Goal: Task Accomplishment & Management: Manage account settings

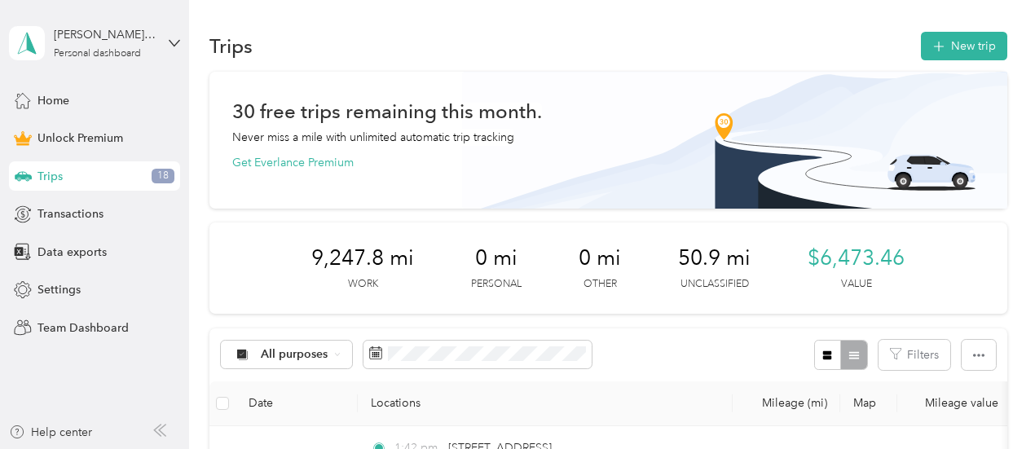
click at [756, 347] on div "All purposes Filters" at bounding box center [608, 354] width 798 height 53
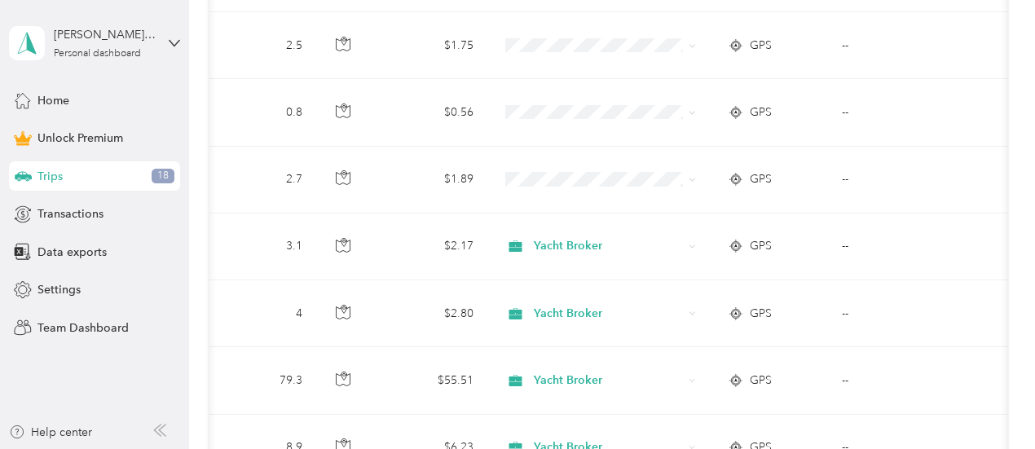
scroll to position [1085, 0]
click at [689, 180] on span at bounding box center [689, 178] width 13 height 18
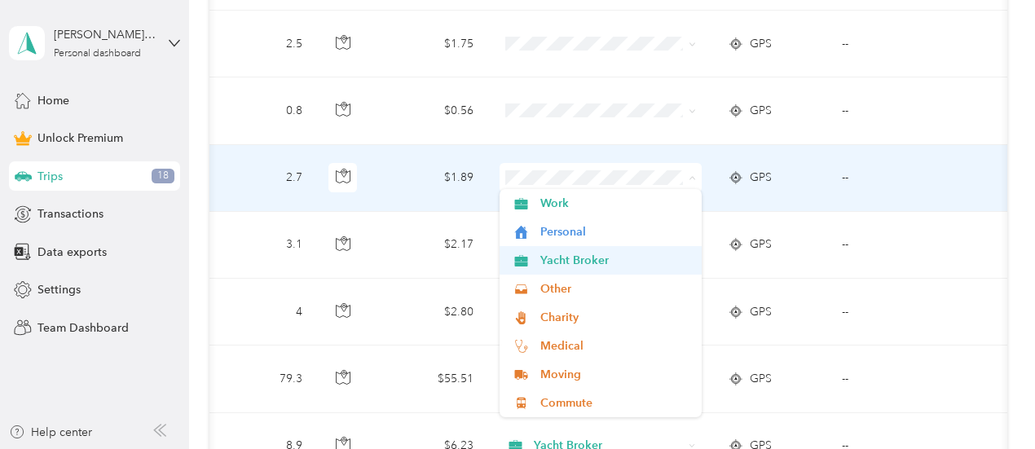
click at [621, 268] on span "Yacht Broker" at bounding box center [615, 260] width 151 height 17
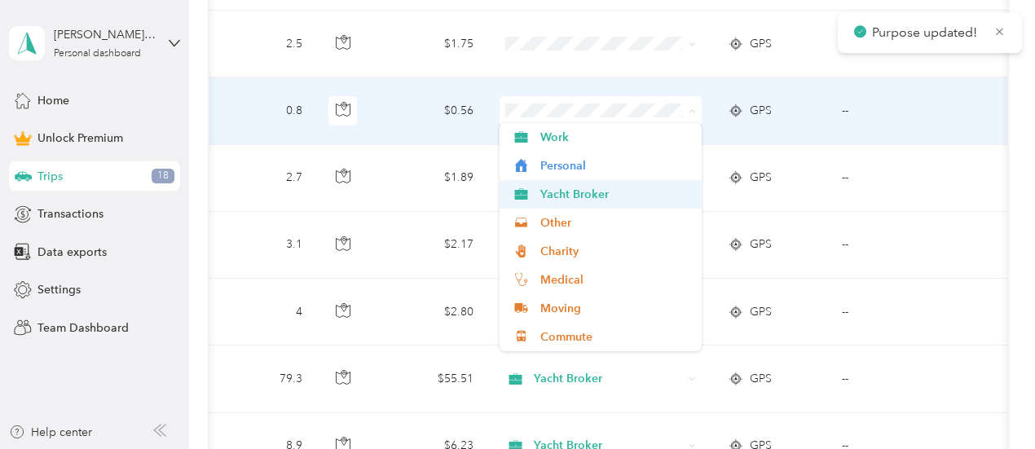
click at [629, 197] on span "Yacht Broker" at bounding box center [615, 194] width 151 height 17
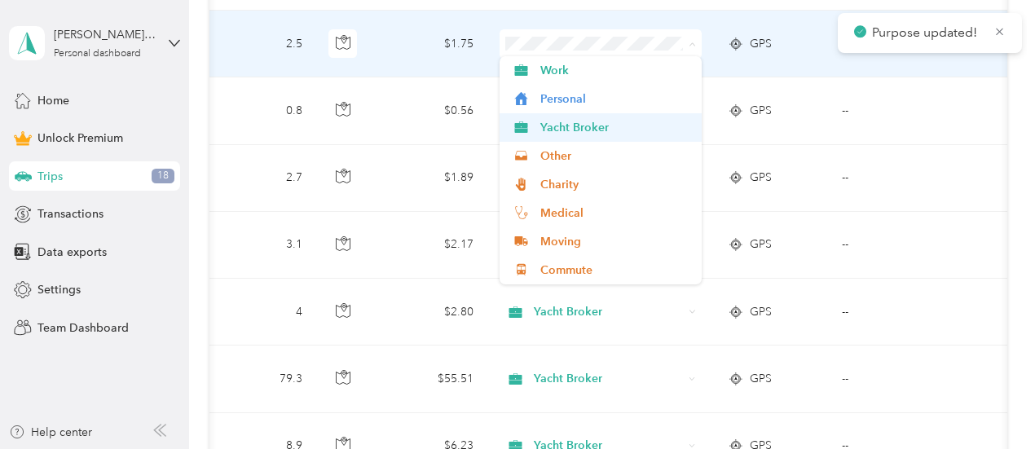
click at [609, 126] on span "Yacht Broker" at bounding box center [615, 127] width 151 height 17
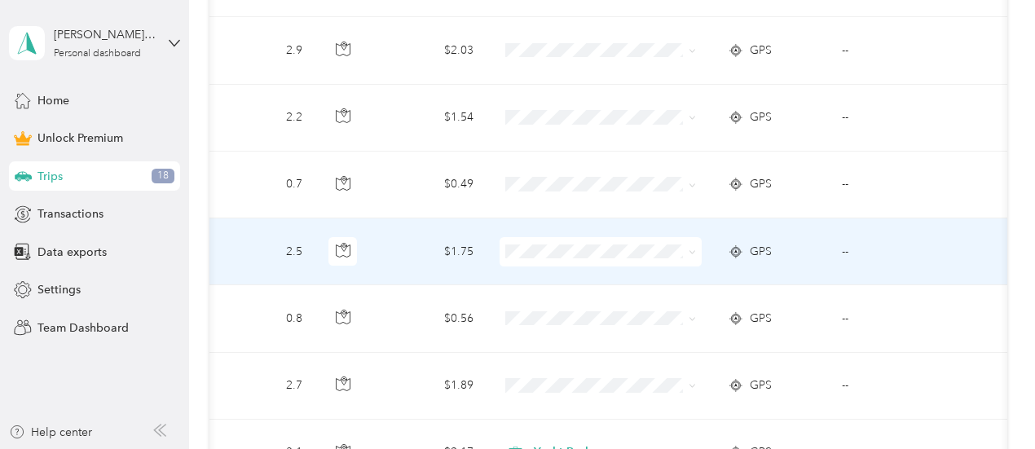
scroll to position [878, 0]
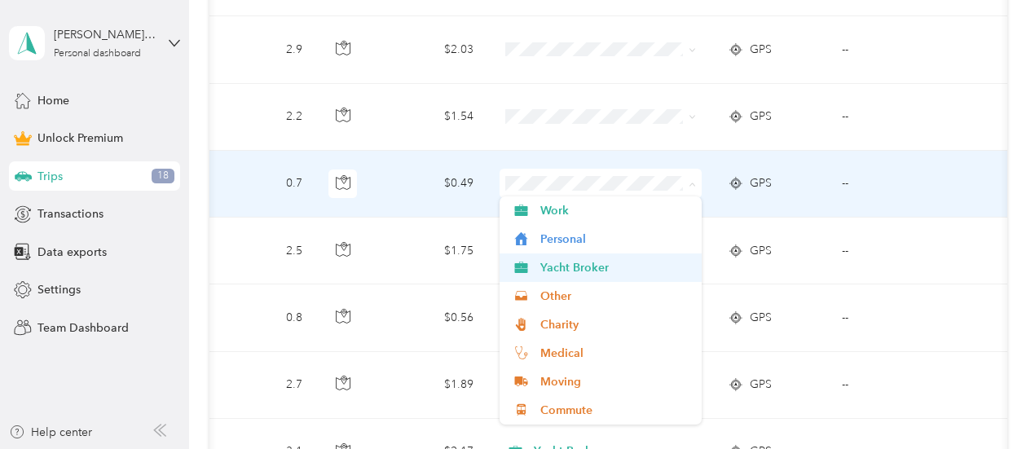
click at [627, 269] on span "Yacht Broker" at bounding box center [615, 267] width 151 height 17
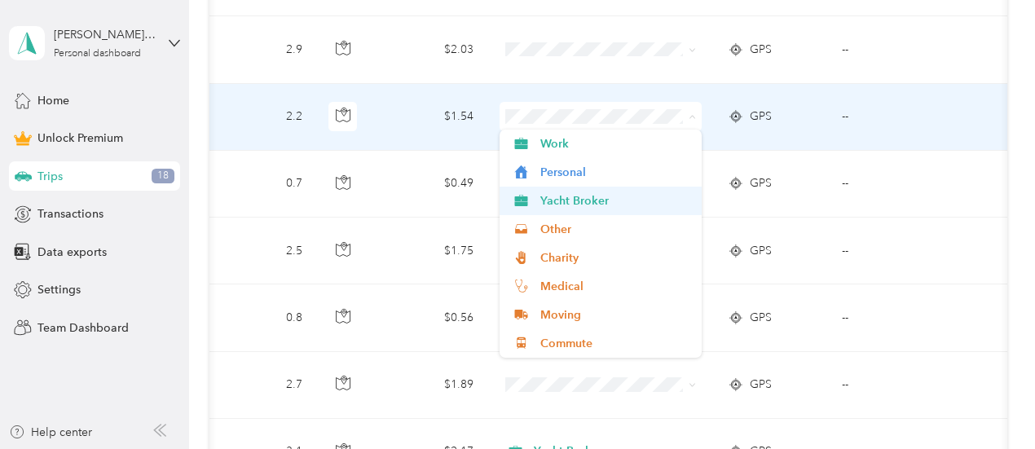
click at [620, 208] on span "Yacht Broker" at bounding box center [615, 200] width 151 height 17
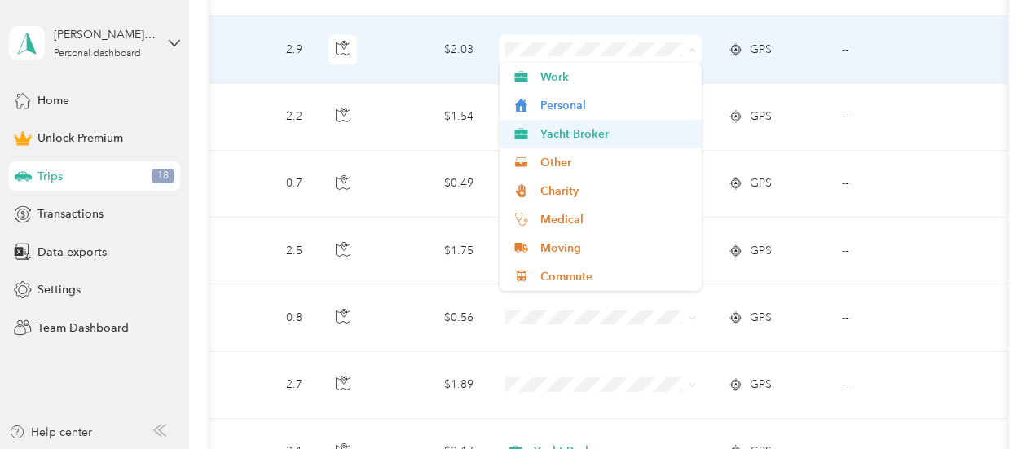
click at [613, 130] on span "Yacht Broker" at bounding box center [615, 133] width 151 height 17
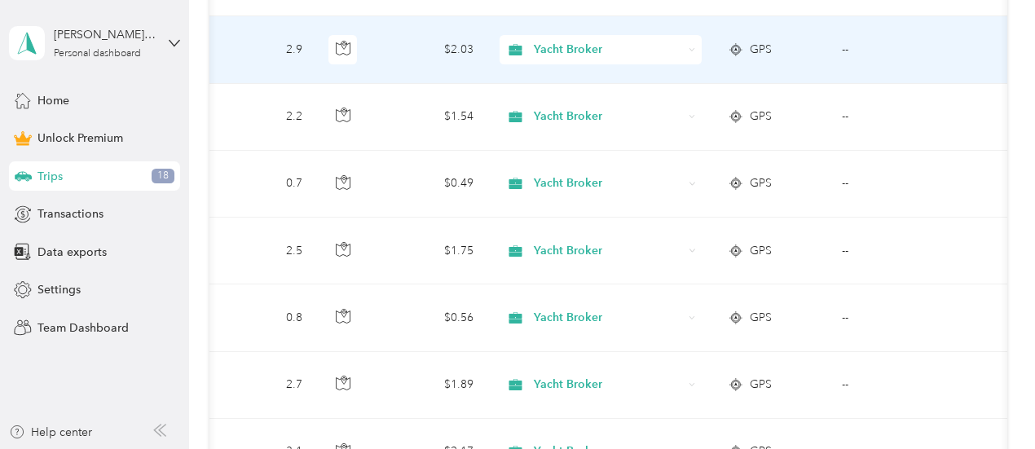
click at [920, 196] on td "--" at bounding box center [903, 184] width 148 height 67
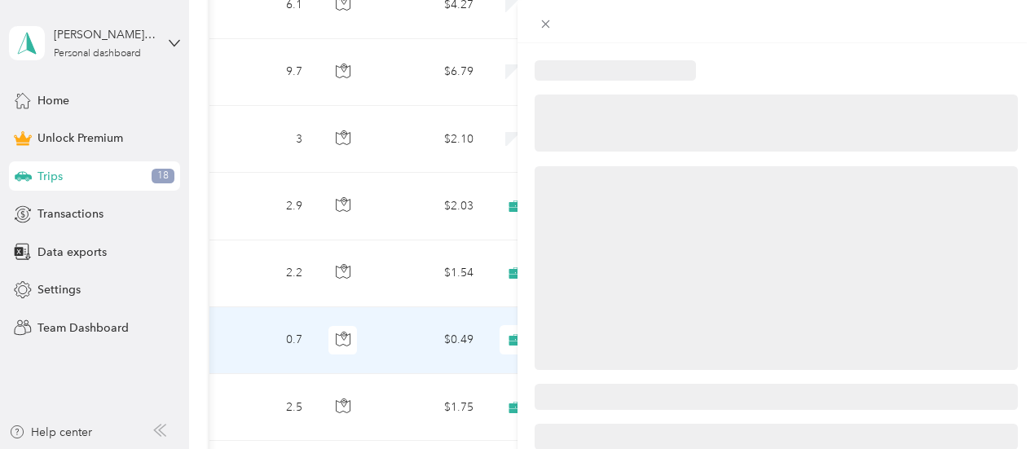
scroll to position [720, 0]
click at [550, 24] on icon at bounding box center [546, 24] width 8 height 8
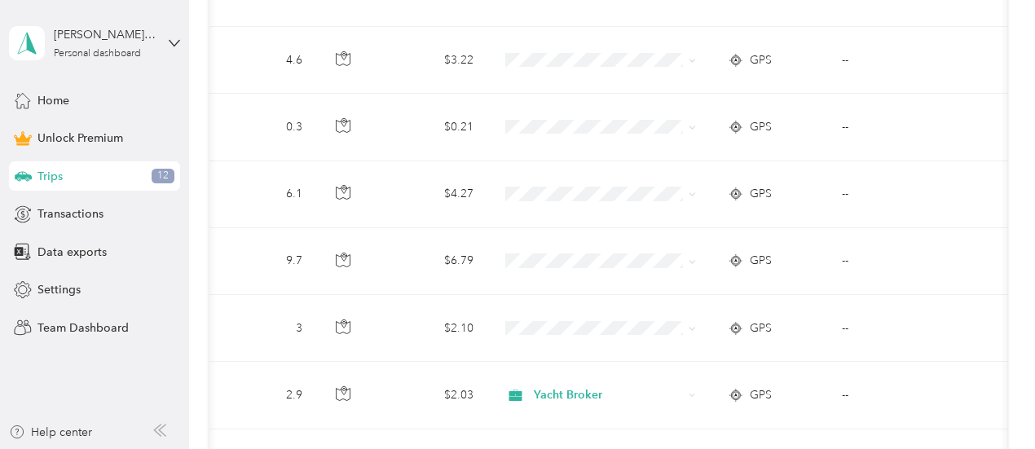
scroll to position [535, 0]
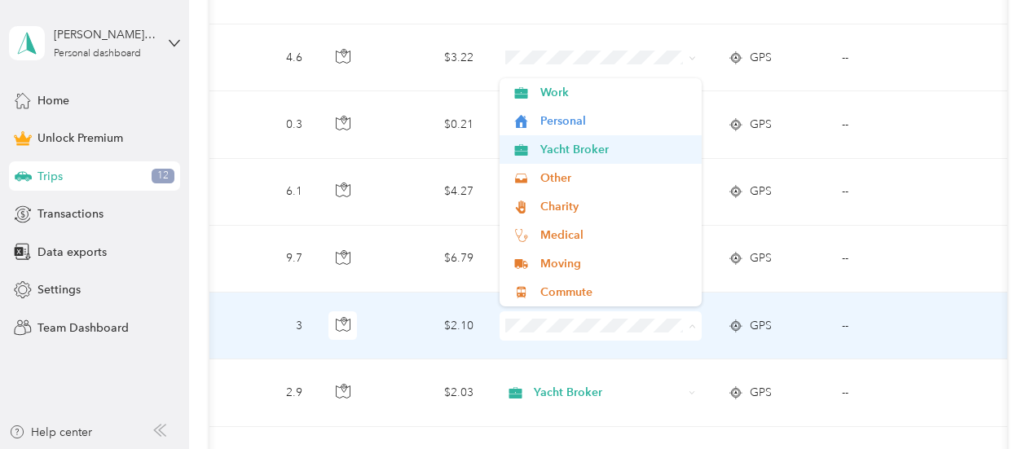
click at [605, 156] on span "Yacht Broker" at bounding box center [615, 149] width 151 height 17
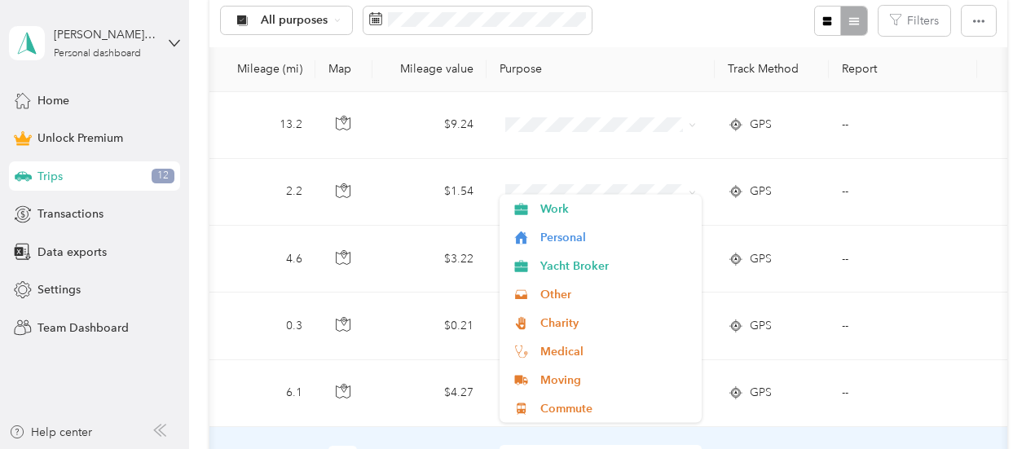
scroll to position [375, 0]
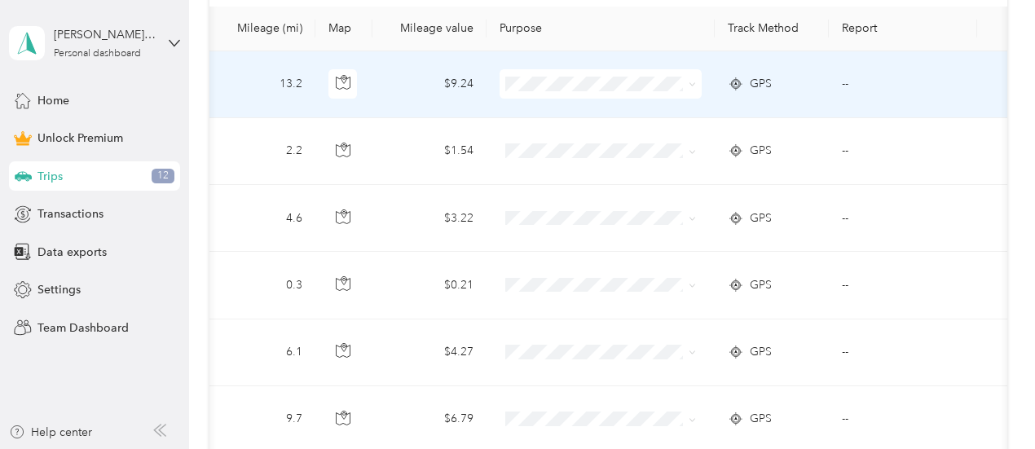
click at [612, 171] on span "Yacht Broker" at bounding box center [615, 169] width 151 height 17
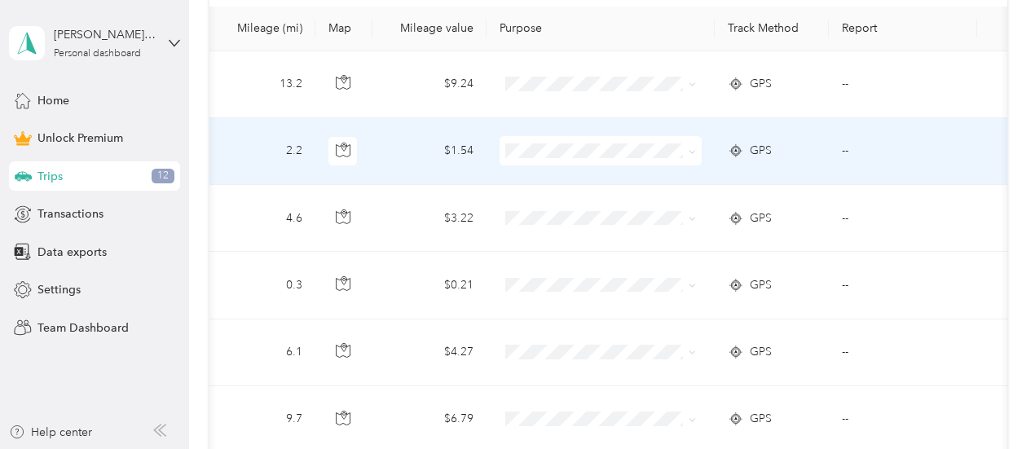
click at [558, 161] on span at bounding box center [600, 150] width 202 height 29
click at [607, 243] on li "Yacht Broker" at bounding box center [600, 236] width 202 height 29
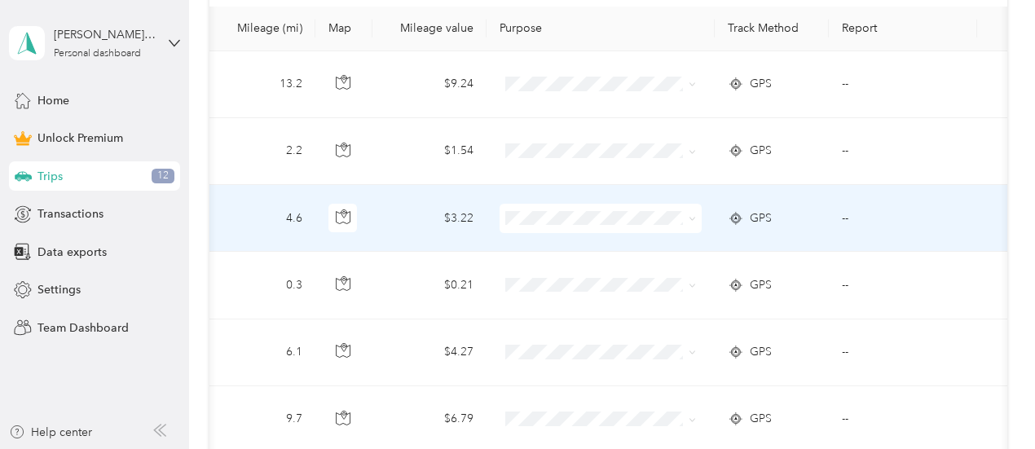
click at [567, 296] on span "Yacht Broker" at bounding box center [615, 299] width 151 height 17
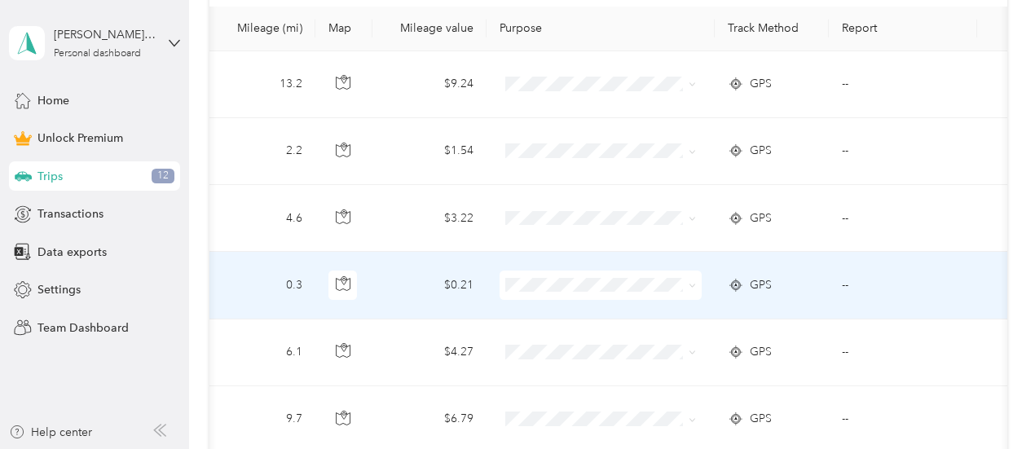
click at [567, 296] on span at bounding box center [600, 285] width 202 height 29
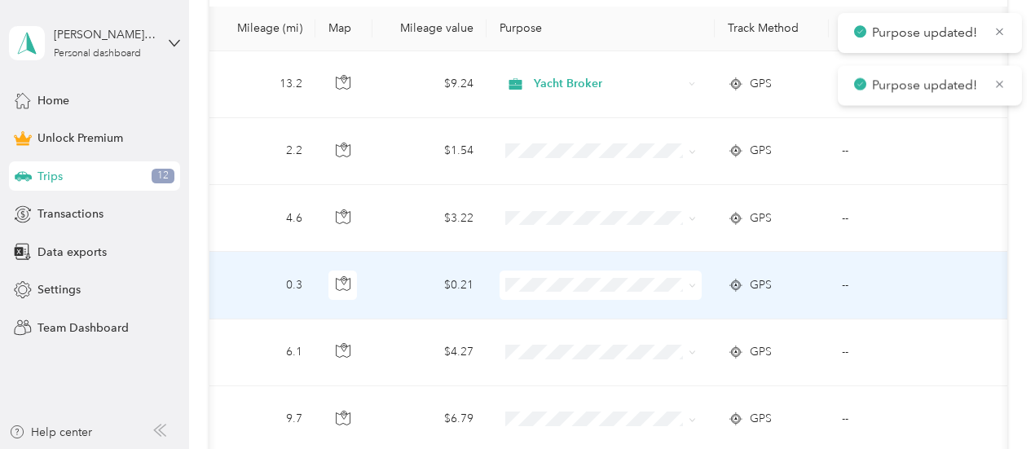
click at [567, 292] on span at bounding box center [600, 285] width 202 height 29
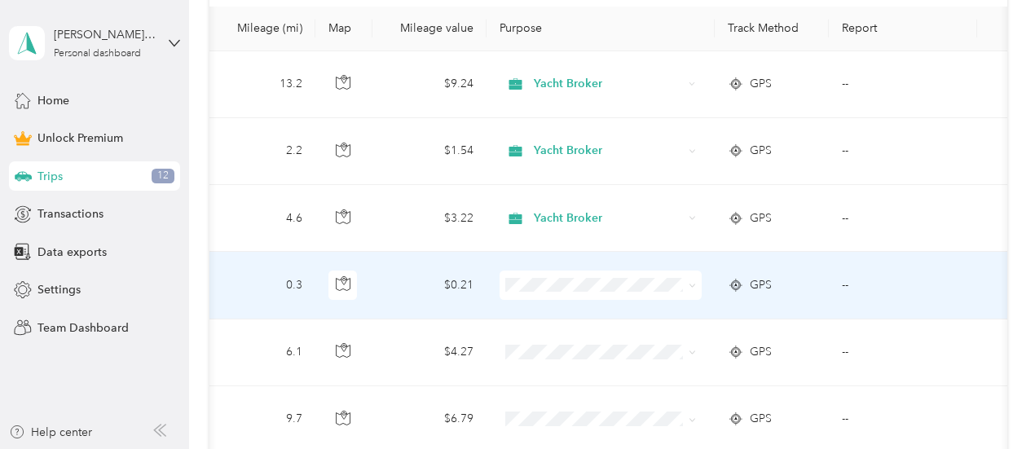
click at [589, 117] on li "Yacht Broker" at bounding box center [600, 109] width 202 height 29
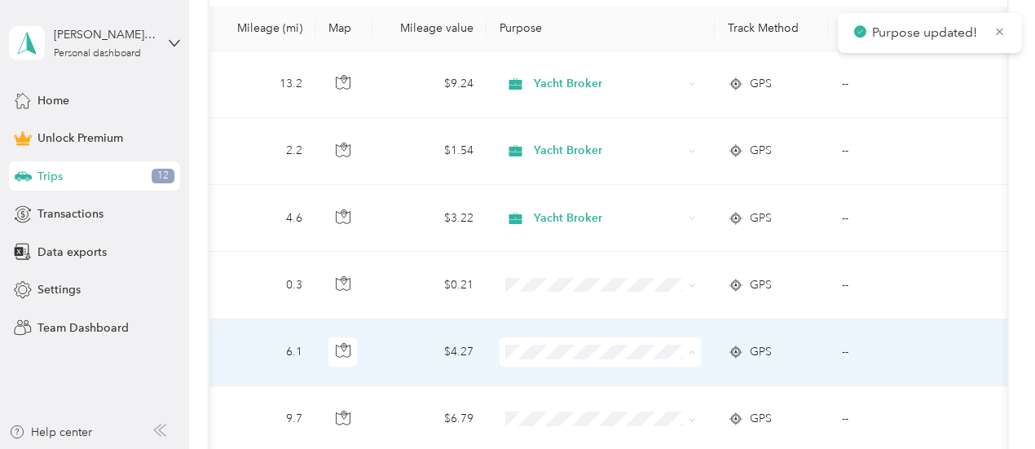
click at [581, 183] on li "Yacht Broker" at bounding box center [600, 176] width 202 height 29
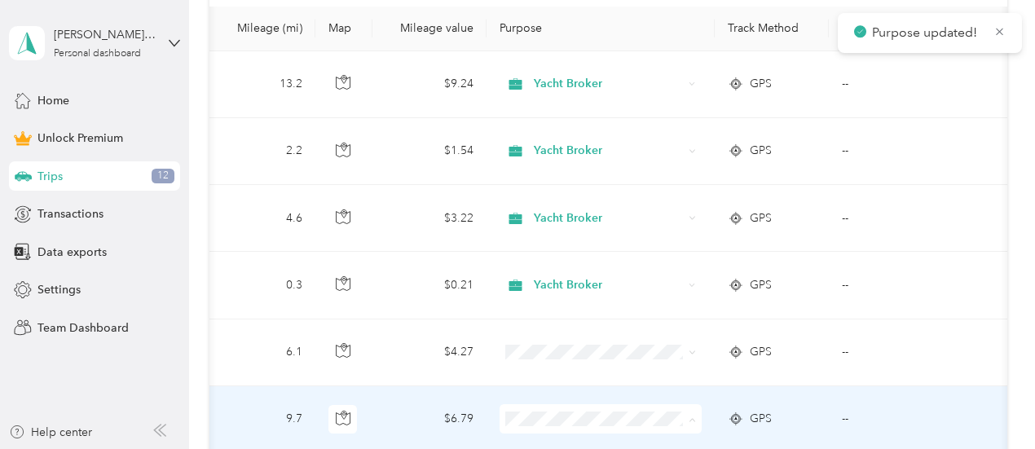
click at [541, 247] on li "Yacht Broker" at bounding box center [600, 243] width 202 height 29
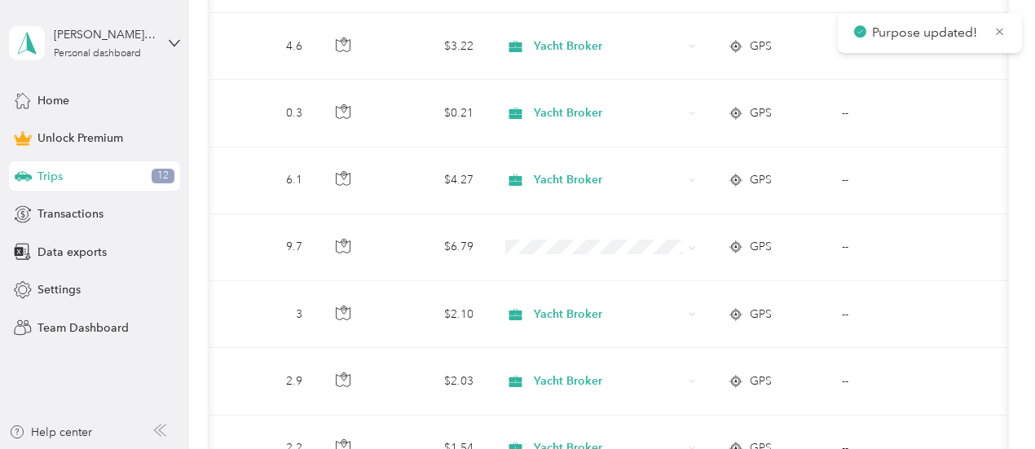
scroll to position [562, 0]
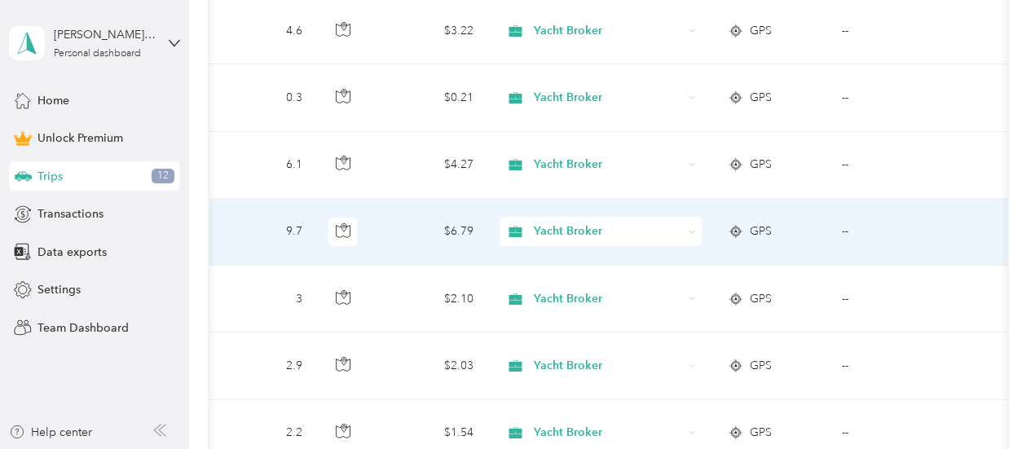
click at [562, 230] on span "Yacht Broker" at bounding box center [608, 231] width 149 height 18
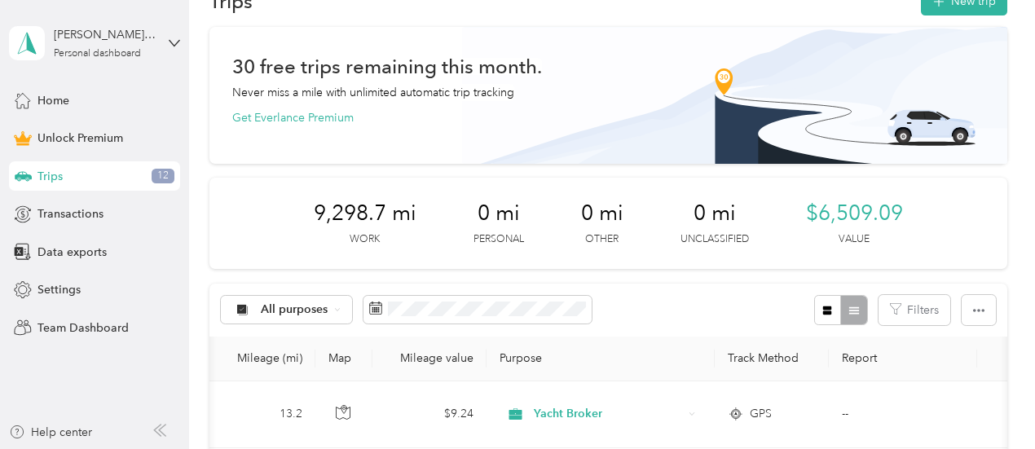
scroll to position [0, 0]
